Goal: Task Accomplishment & Management: Use online tool/utility

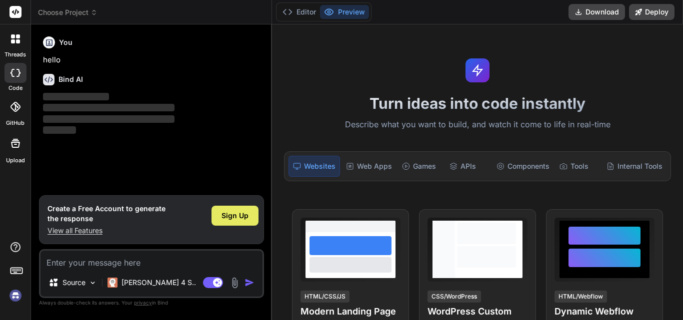
click at [224, 211] on span "Sign Up" at bounding box center [234, 216] width 27 height 10
type textarea "x"
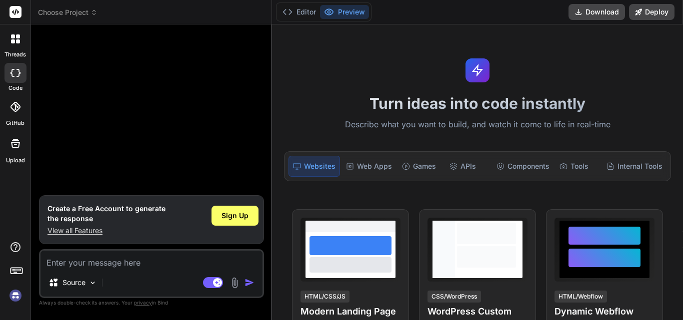
click at [152, 264] on textarea at bounding box center [151, 260] width 222 height 18
click at [84, 264] on textarea at bounding box center [151, 260] width 222 height 18
paste textarea "[HttpPost] public IActionResult GetMasterData(int residentnotekey) { List<Calls…"
type textarea "[HttpPost] public IActionResult GetMasterData(int residentnotekey) { List<Calls…"
type textarea "x"
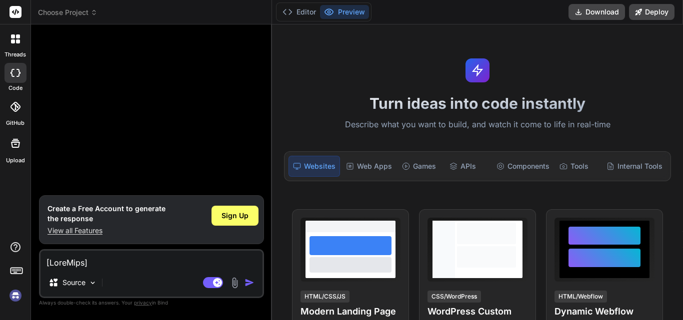
scroll to position [1788, 0]
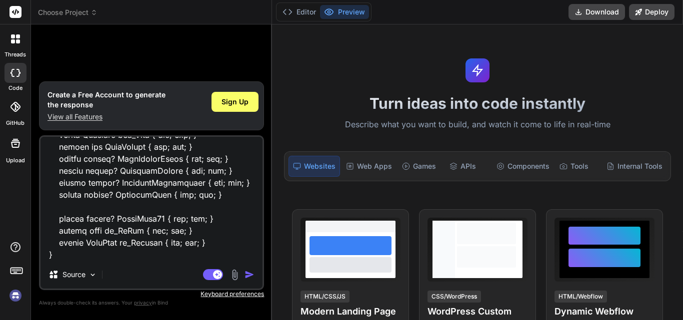
type textarea "[HttpPost] public IActionResult GetMasterData(int residentnotekey) { List<Calls…"
click at [249, 276] on img "button" at bounding box center [249, 275] width 10 height 10
click at [224, 97] on span "Sign Up" at bounding box center [234, 102] width 27 height 10
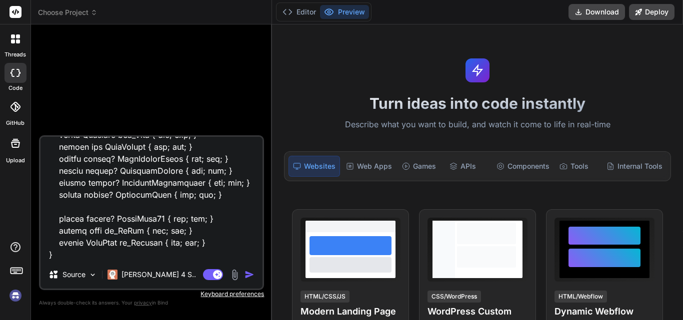
scroll to position [20, 0]
click at [155, 113] on p "Try again" at bounding box center [157, 118] width 31 height 10
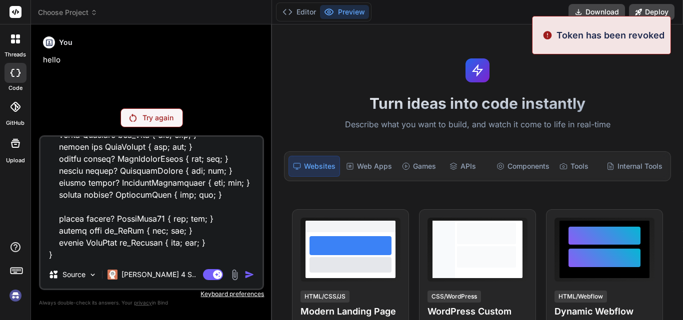
click at [625, 41] on p "Token has been revoked" at bounding box center [610, 34] width 108 height 13
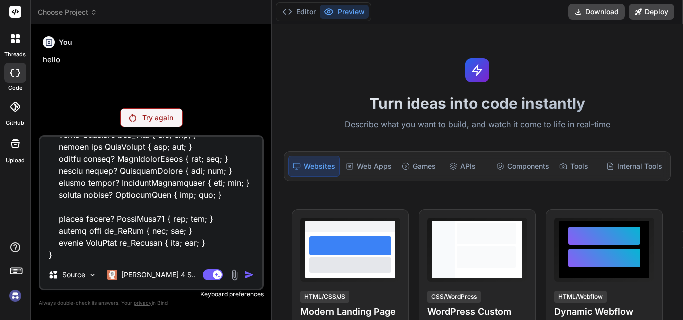
click at [161, 116] on p "Try again" at bounding box center [157, 118] width 31 height 10
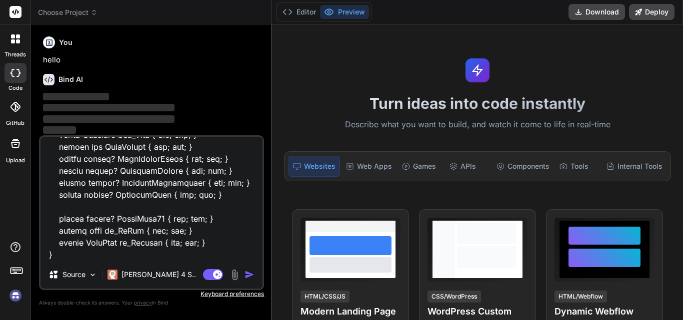
type textarea "x"
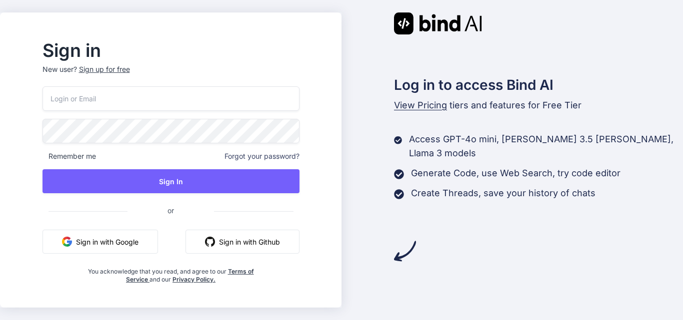
click at [163, 101] on input "email" at bounding box center [170, 98] width 257 height 24
paste input "kk@yopmail.com"
type input "kk@yopmail.com"
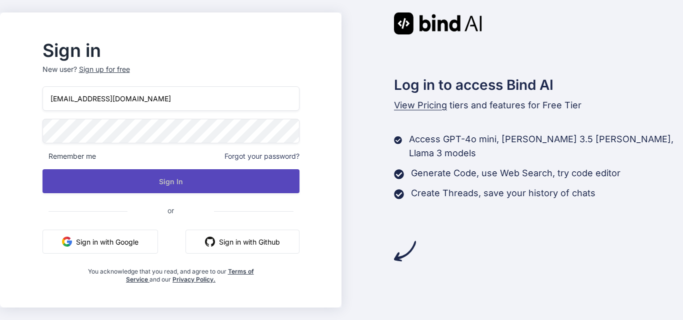
click at [192, 178] on button "Sign In" at bounding box center [170, 181] width 257 height 24
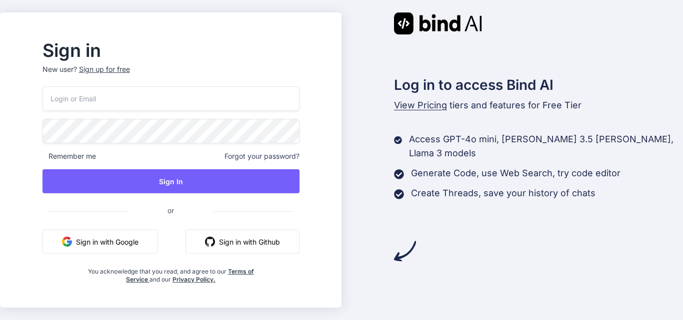
click at [142, 96] on input "email" at bounding box center [170, 98] width 257 height 24
type input "[EMAIL_ADDRESS][DOMAIN_NAME]"
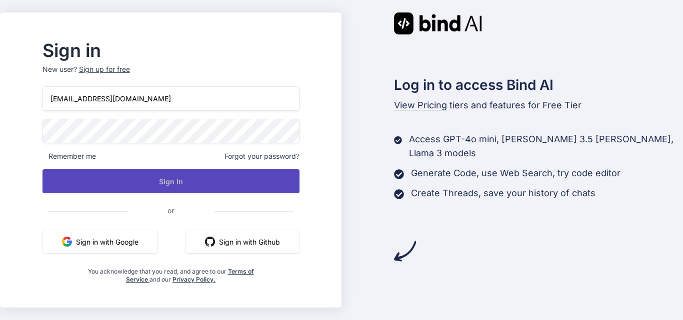
click at [203, 181] on button "Sign In" at bounding box center [170, 181] width 257 height 24
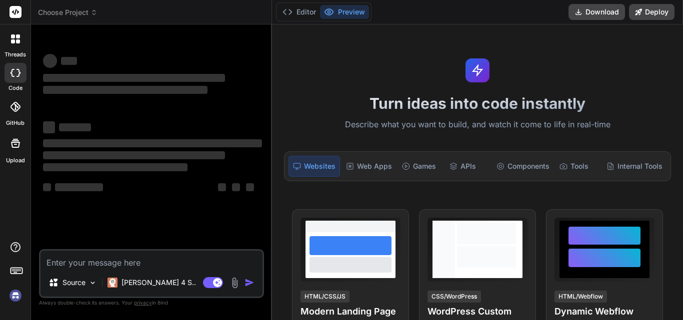
type textarea "x"
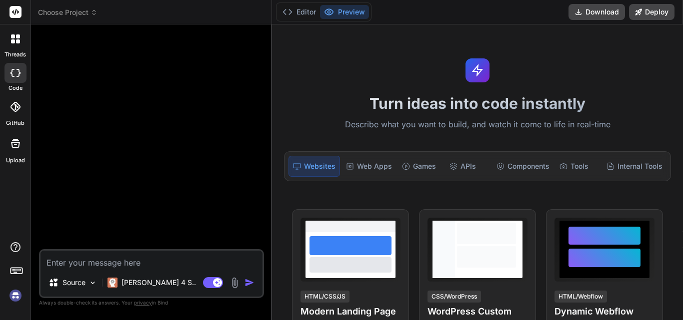
click at [131, 264] on textarea at bounding box center [151, 260] width 222 height 18
type textarea "[HttpPost] public IActionResult GetMasterData(int residentnotekey) { List<Calls…"
type textarea "x"
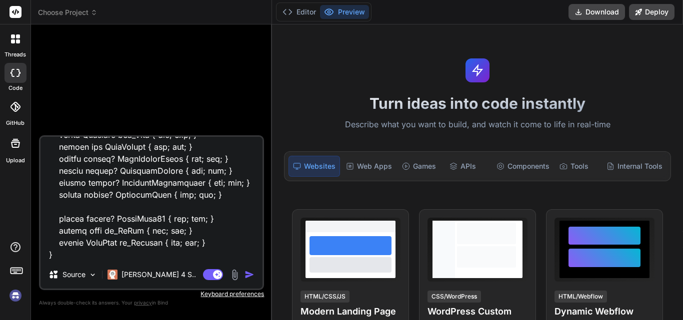
type textarea "[HttpPost] public IActionResult GetMasterData(int residentnotekey) { List<Calls…"
click at [249, 272] on img "button" at bounding box center [249, 275] width 10 height 10
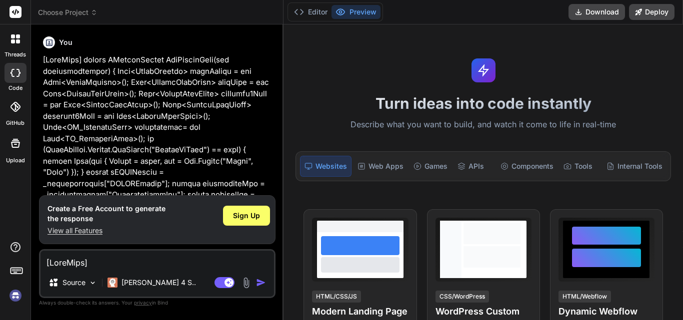
click at [65, 230] on p "View all Features" at bounding box center [106, 231] width 118 height 10
click at [254, 212] on span "Sign Up" at bounding box center [246, 216] width 27 height 10
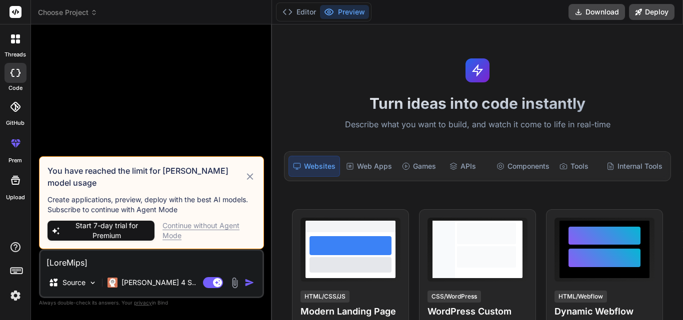
click at [209, 221] on div "Continue without Agent Mode" at bounding box center [208, 231] width 93 height 20
type textarea "x"
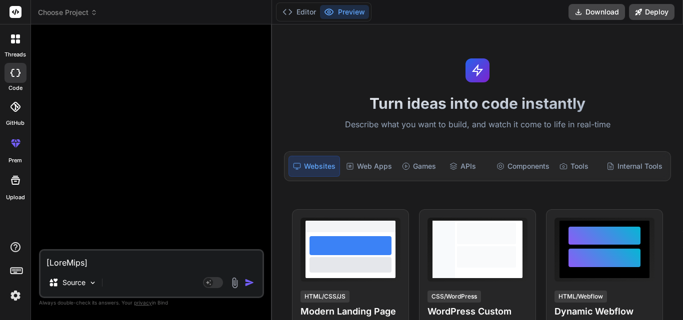
click at [165, 263] on textarea at bounding box center [151, 260] width 222 height 18
paste textarea "[HttpPost] public IActionResult GetMasterData(int residentnotekey) { List<Calls…"
type textarea "[HttpPost] public IActionResult GetMasterData(int residentnotekey) { List<Calls…"
type textarea "x"
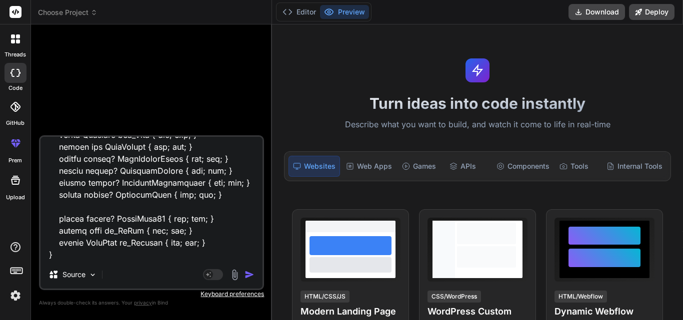
type textarea "[HttpPost] public IActionResult GetMasterData(int residentnotekey) { List<Calls…"
click at [249, 274] on img "button" at bounding box center [249, 275] width 10 height 10
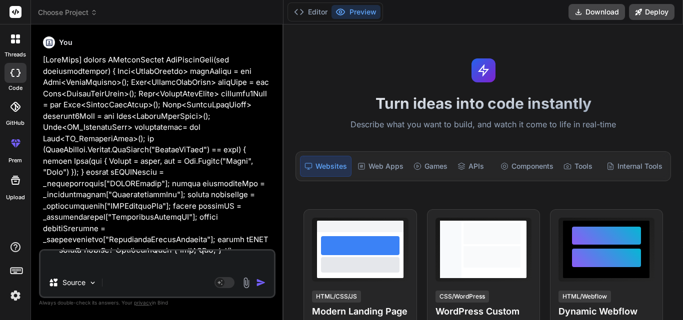
scroll to position [0, 0]
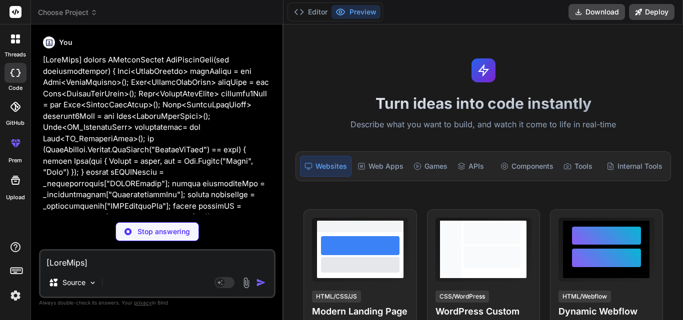
type textarea "x"
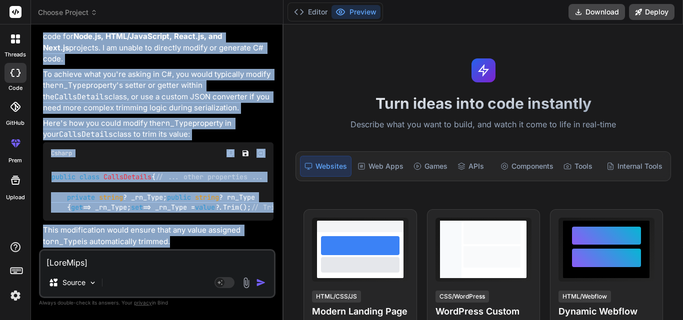
scroll to position [968, 0]
drag, startPoint x: 40, startPoint y: 154, endPoint x: 195, endPoint y: 242, distance: 177.7
click at [195, 242] on div "You Bind AI I understand you're looking to modify your C# ASP.NET Core applicat…" at bounding box center [157, 175] width 236 height 287
copy div "I understand you're looking to modify your C# ASP.NET Core application to trim …"
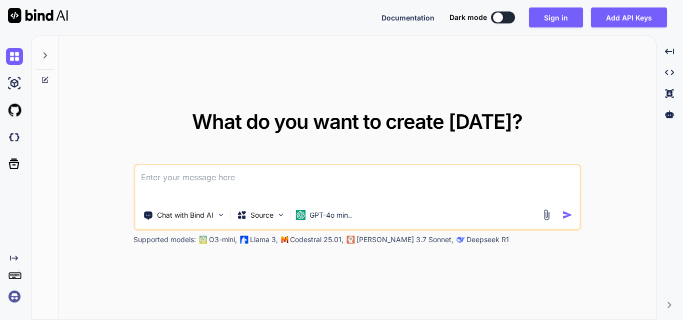
click at [248, 189] on textarea at bounding box center [357, 183] width 444 height 37
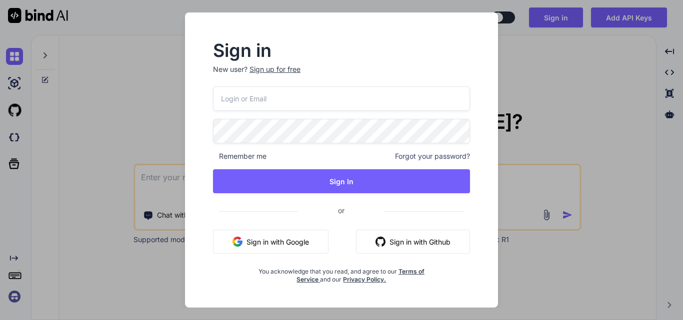
click at [243, 99] on input "email" at bounding box center [341, 98] width 257 height 24
type input "[EMAIL_ADDRESS][DOMAIN_NAME]"
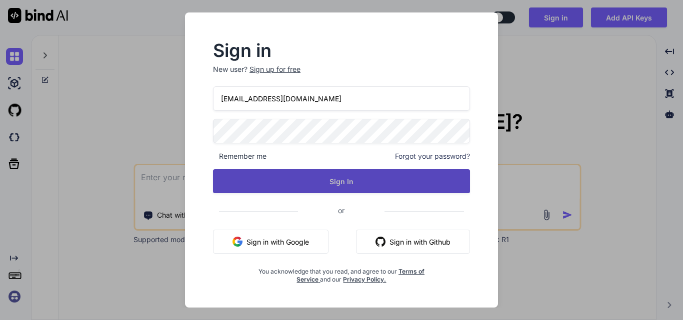
click at [351, 181] on button "Sign In" at bounding box center [341, 181] width 257 height 24
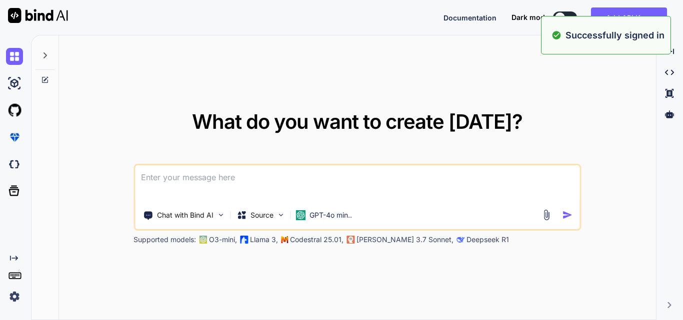
type textarea "x"
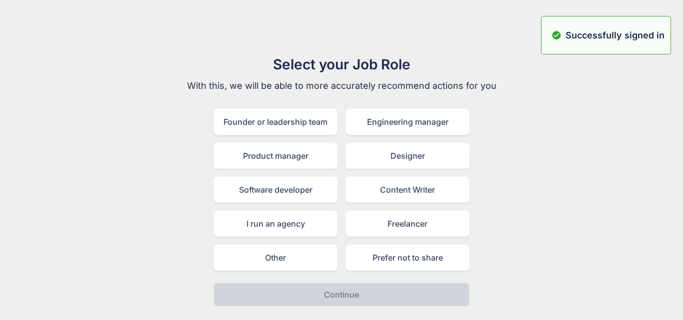
click at [633, 107] on div "Select your Job Role With this, we will be able to more accurately recommend ac…" at bounding box center [341, 180] width 667 height 253
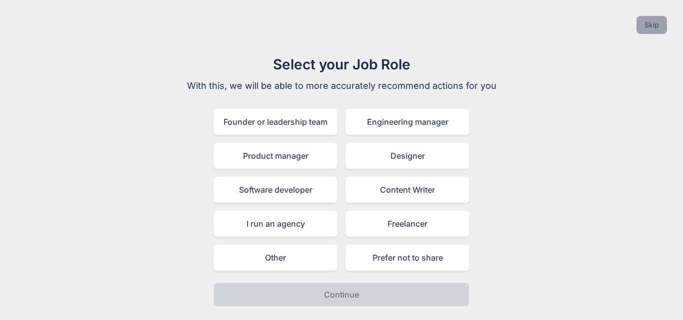
click at [646, 24] on button "Skip" at bounding box center [651, 25] width 30 height 18
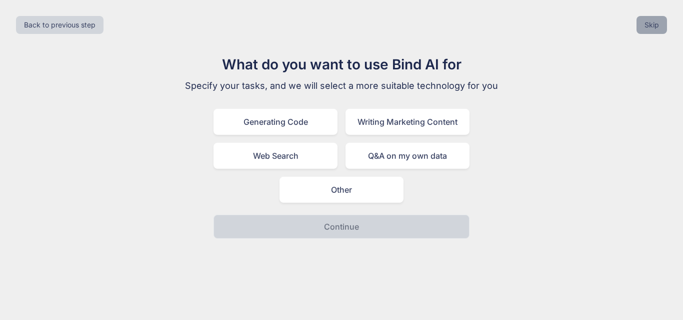
click at [646, 24] on button "Skip" at bounding box center [651, 25] width 30 height 18
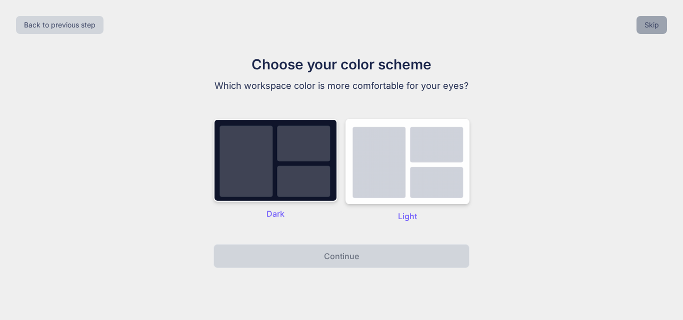
click at [646, 24] on button "Skip" at bounding box center [651, 25] width 30 height 18
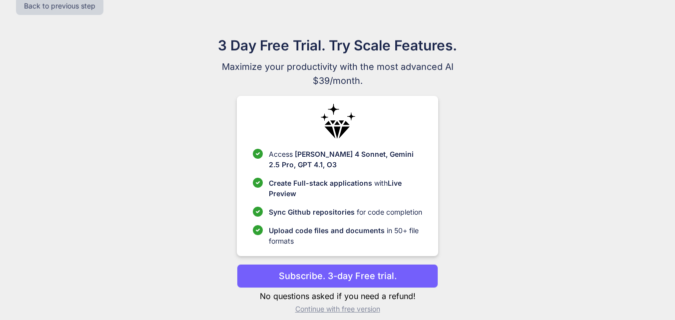
scroll to position [29, 0]
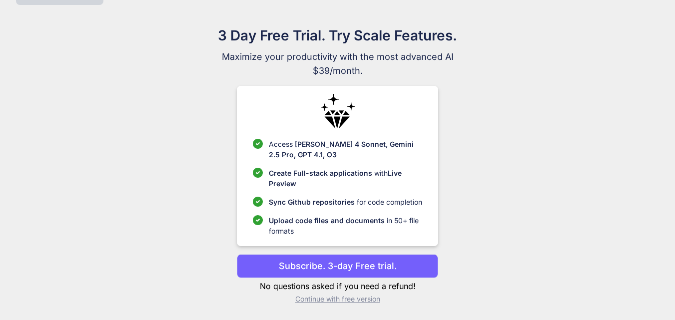
click at [354, 297] on p "Continue with free version" at bounding box center [337, 299] width 201 height 10
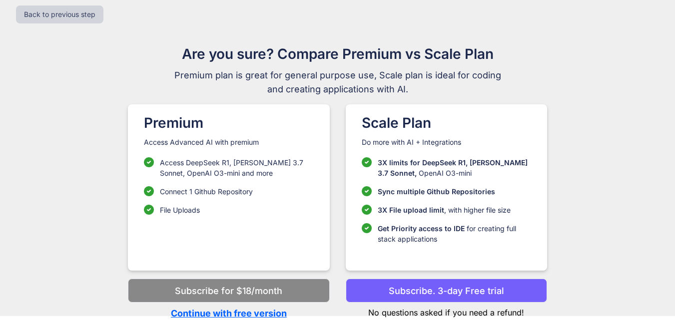
click at [245, 309] on p "Continue with free version" at bounding box center [228, 313] width 201 height 13
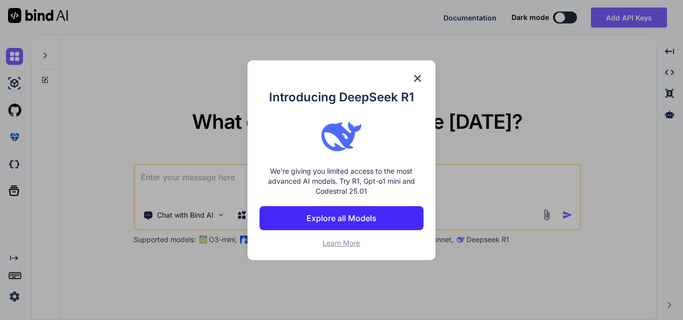
click at [418, 73] on img at bounding box center [417, 78] width 12 height 12
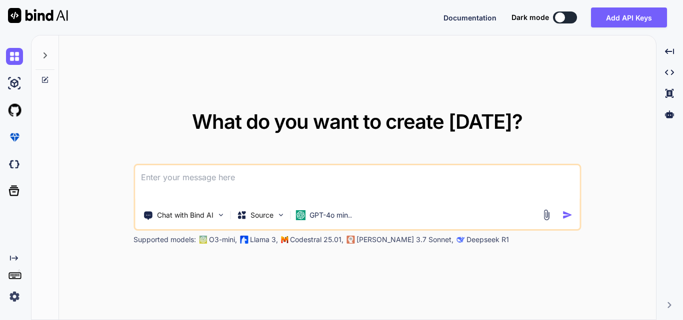
click at [245, 177] on textarea at bounding box center [357, 183] width 444 height 37
paste textarea "[HttpPost] public IActionResult GetMasterData(int residentnotekey) { List<Calls…"
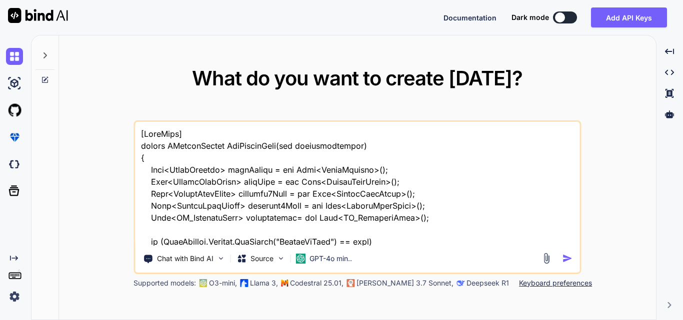
scroll to position [1441, 0]
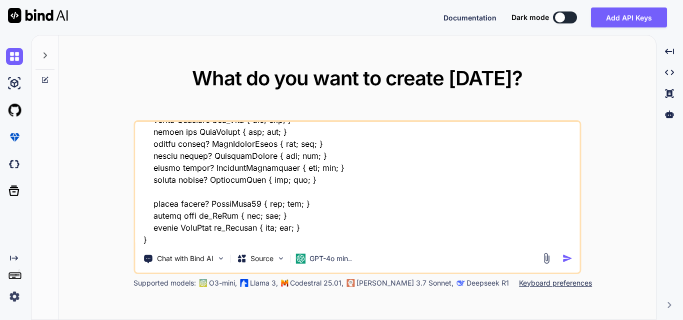
type textarea "[HttpPost] public IActionResult GetMasterData(int residentnotekey) { List<Calls…"
click at [567, 257] on img "button" at bounding box center [567, 258] width 10 height 10
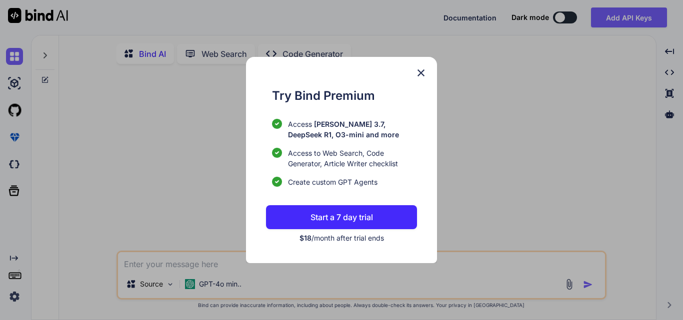
click at [422, 75] on img at bounding box center [421, 73] width 12 height 12
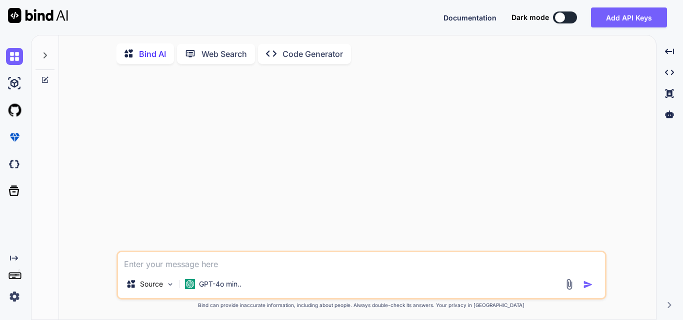
click at [225, 265] on textarea at bounding box center [361, 261] width 487 height 18
paste textarea "[HttpPost] public IActionResult GetMasterData(int residentnotekey) { List<Calls…"
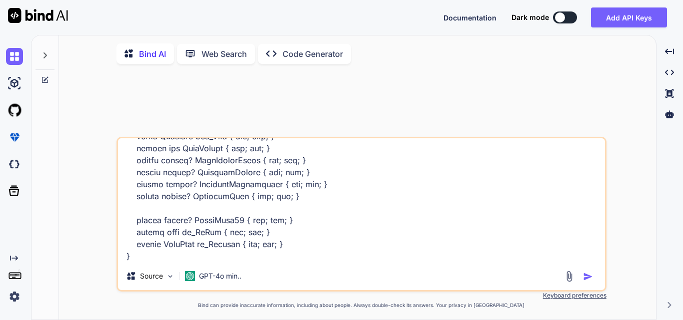
type textarea "[HttpPost] public IActionResult GetMasterData(int residentnotekey) { List<Calls…"
click at [585, 275] on img "button" at bounding box center [588, 277] width 10 height 10
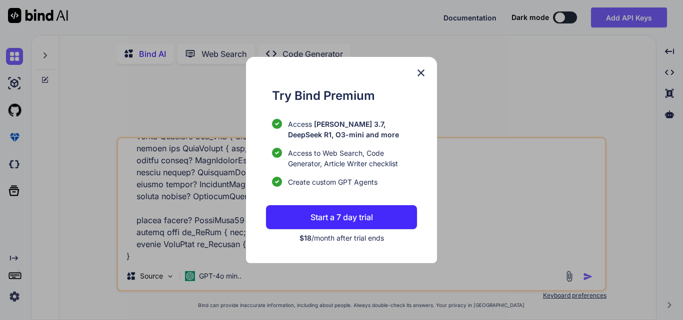
click at [368, 219] on p "Start a 7 day trial" at bounding box center [341, 217] width 62 height 12
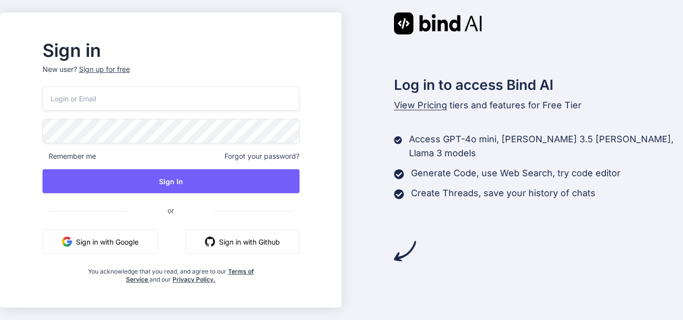
click at [126, 93] on input "email" at bounding box center [170, 98] width 257 height 24
type input "[EMAIL_ADDRESS][DOMAIN_NAME]"
drag, startPoint x: 183, startPoint y: 178, endPoint x: 182, endPoint y: 196, distance: 18.1
click at [183, 178] on button "Sign In" at bounding box center [170, 181] width 257 height 24
